Goal: Entertainment & Leisure: Browse casually

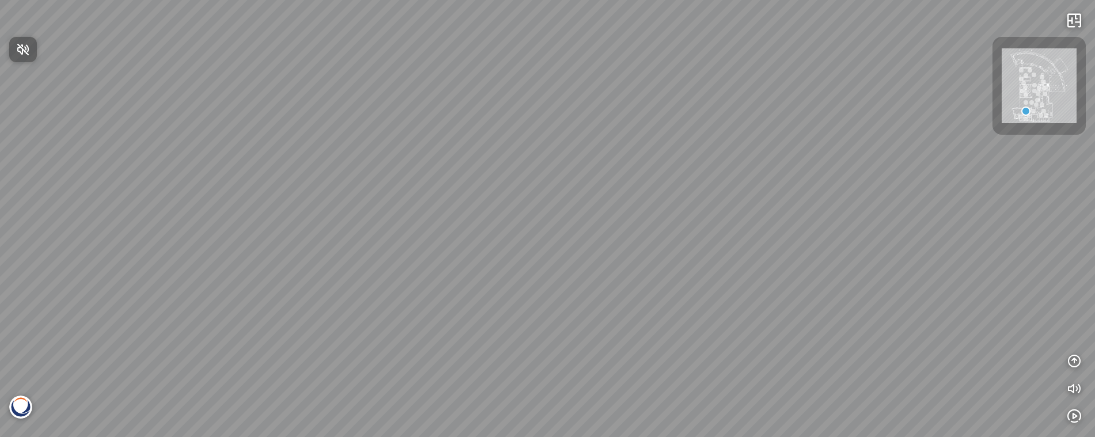
click at [589, 163] on div at bounding box center [547, 218] width 1095 height 437
